Goal: Task Accomplishment & Management: Manage account settings

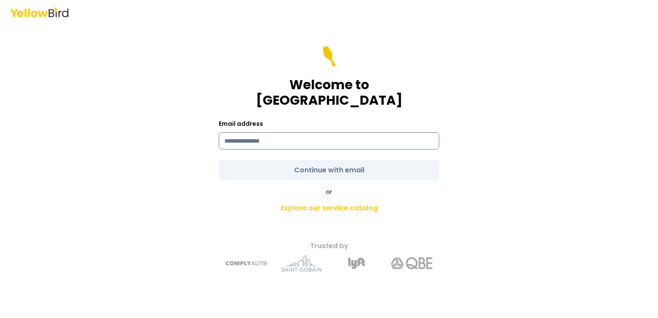
click at [295, 132] on input at bounding box center [329, 140] width 221 height 17
type input "**********"
click at [323, 165] on form "**********" at bounding box center [329, 113] width 221 height 134
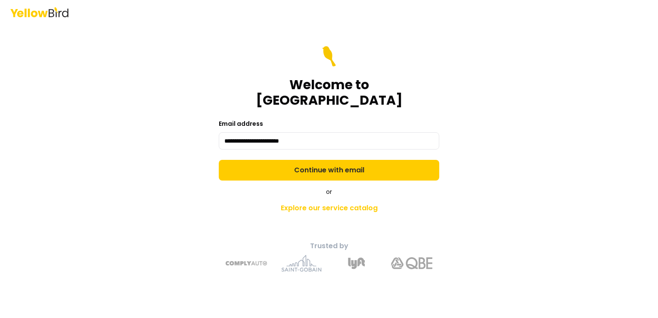
click at [323, 165] on button "Continue with email" at bounding box center [329, 170] width 221 height 21
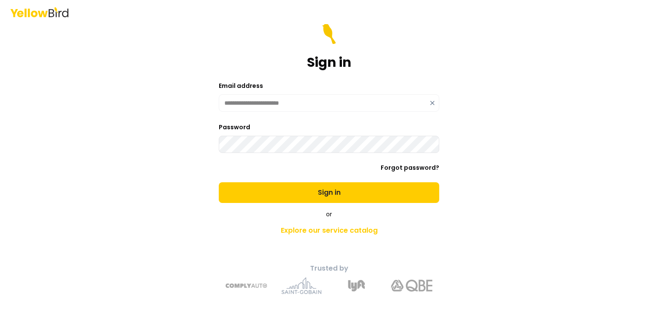
click at [219, 182] on button "Sign in" at bounding box center [329, 192] width 221 height 21
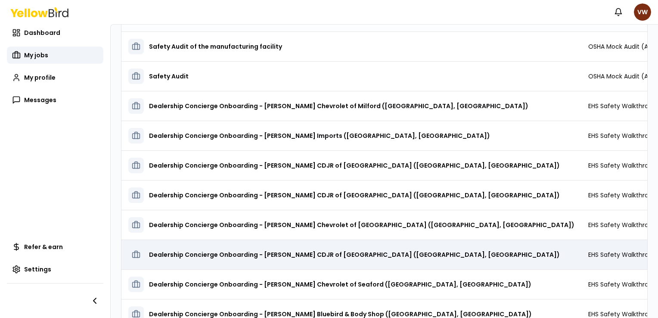
scroll to position [109, 0]
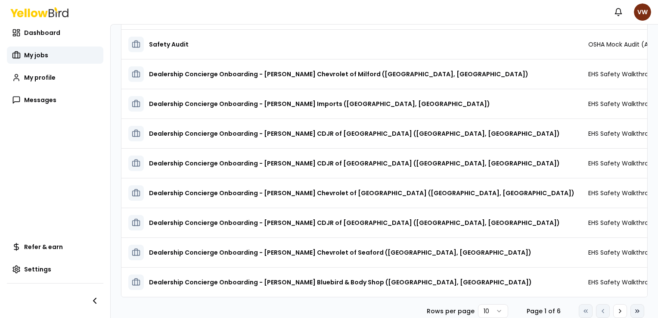
click at [634, 312] on icon at bounding box center [637, 311] width 7 height 7
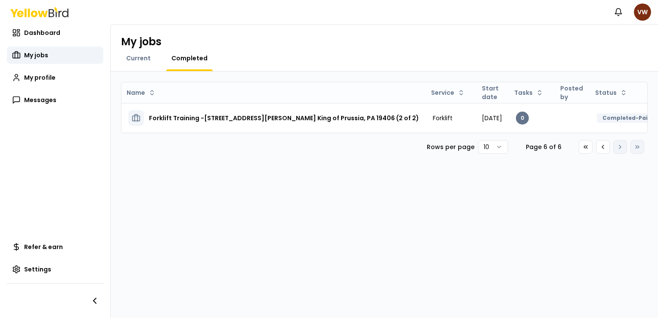
scroll to position [0, 0]
click at [601, 150] on icon at bounding box center [603, 146] width 7 height 7
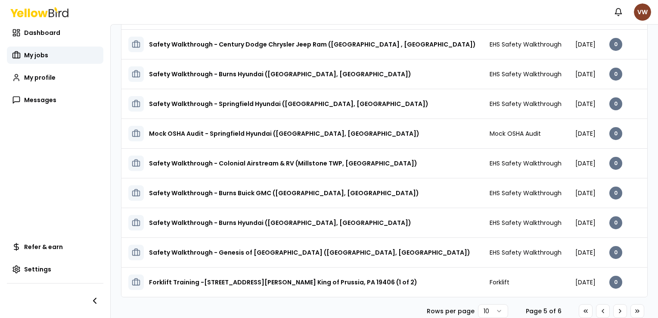
click at [645, 9] on html "Notifications VW Dashboard My jobs My profile Messages Refer & earn Settings My…" at bounding box center [329, 159] width 658 height 318
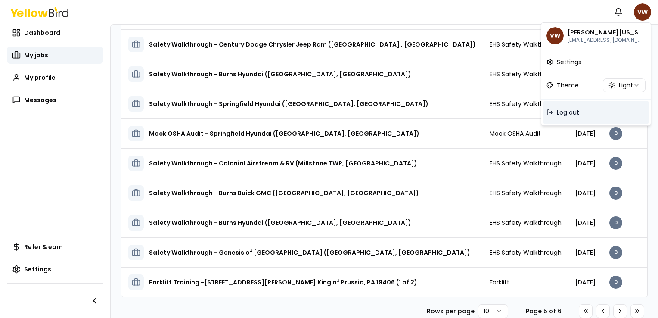
click at [566, 114] on span "Log out" at bounding box center [568, 112] width 22 height 9
